Goal: Task Accomplishment & Management: Use online tool/utility

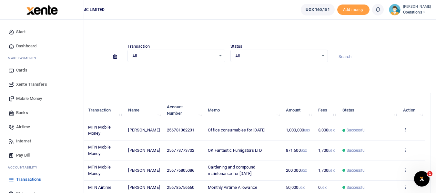
click at [35, 31] on link "Start" at bounding box center [41, 32] width 73 height 14
